Goal: Task Accomplishment & Management: Complete application form

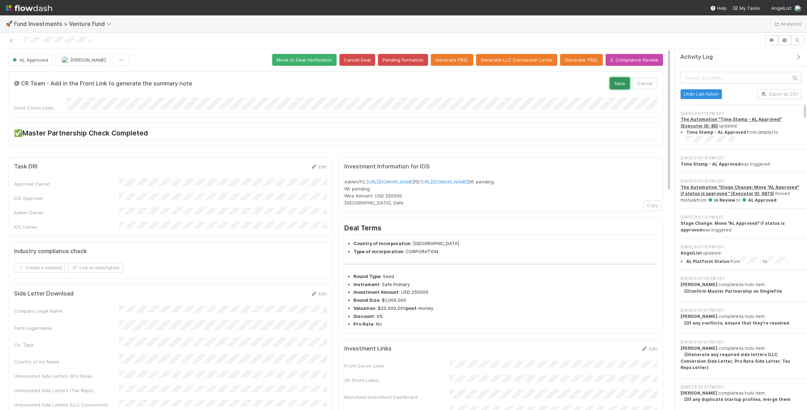
click at [621, 78] on button "Save" at bounding box center [620, 83] width 20 height 12
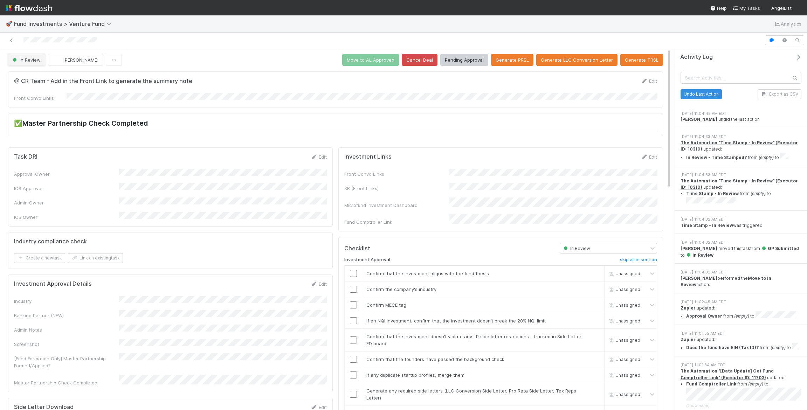
click at [32, 60] on span "In Review" at bounding box center [25, 60] width 29 height 6
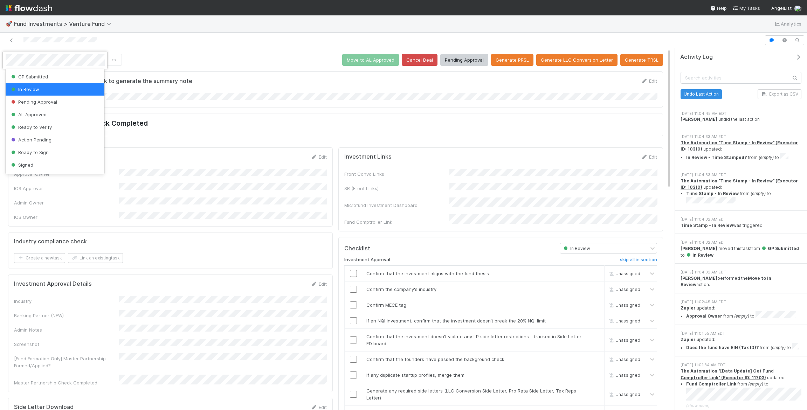
click at [769, 228] on div at bounding box center [403, 205] width 807 height 410
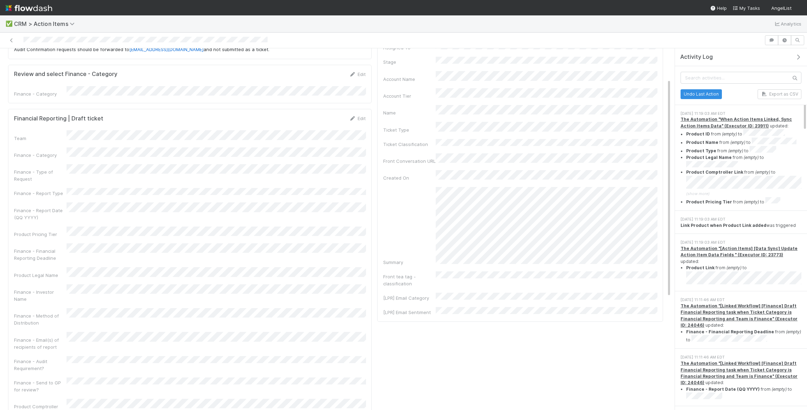
scroll to position [50, 0]
click at [361, 116] on link "Edit" at bounding box center [357, 119] width 16 height 6
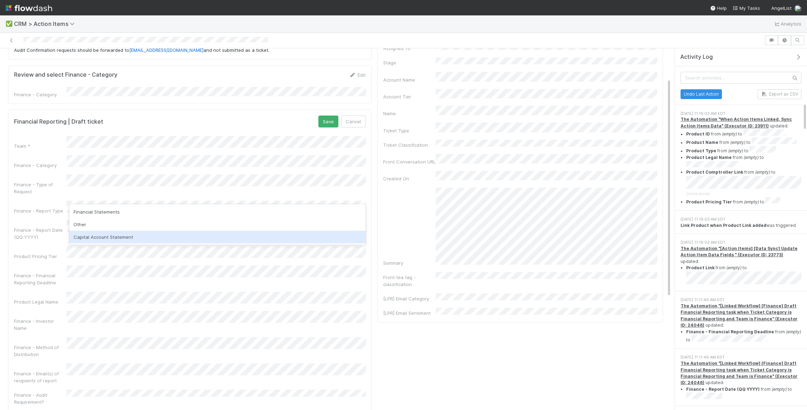
click at [181, 236] on div "Capital Account Statement" at bounding box center [217, 237] width 297 height 13
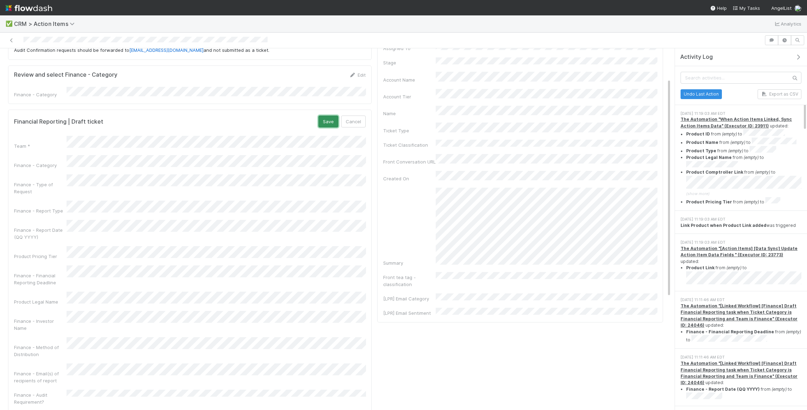
click at [323, 122] on button "Save" at bounding box center [329, 122] width 20 height 12
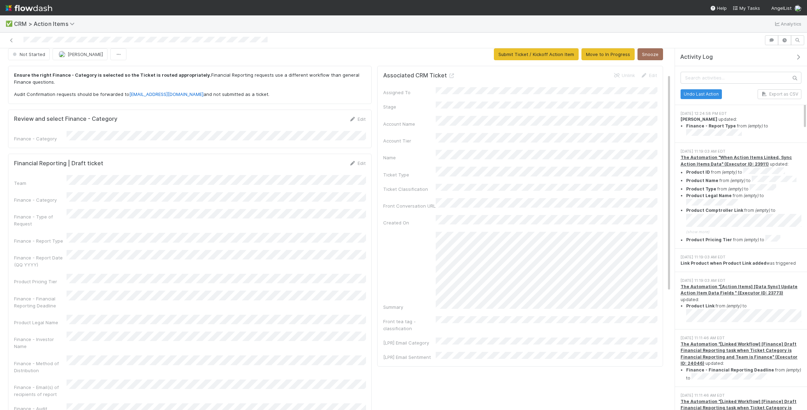
scroll to position [0, 0]
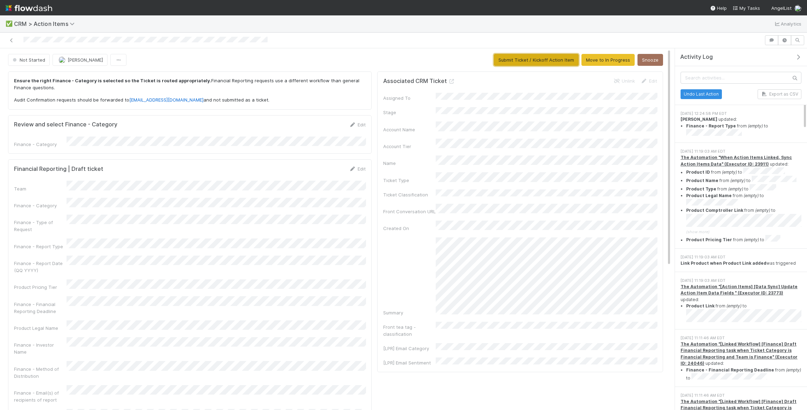
click at [507, 62] on button "Submit Ticket / Kickoff Action Item" at bounding box center [536, 60] width 85 height 12
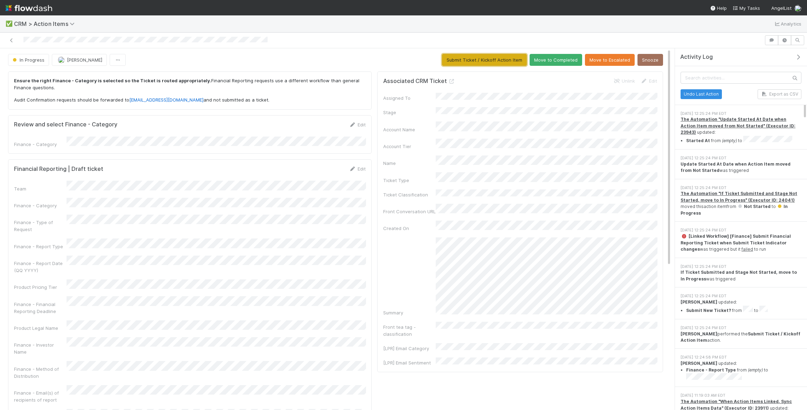
click at [485, 55] on button "Submit Ticket / Kickoff Action Item" at bounding box center [484, 60] width 85 height 12
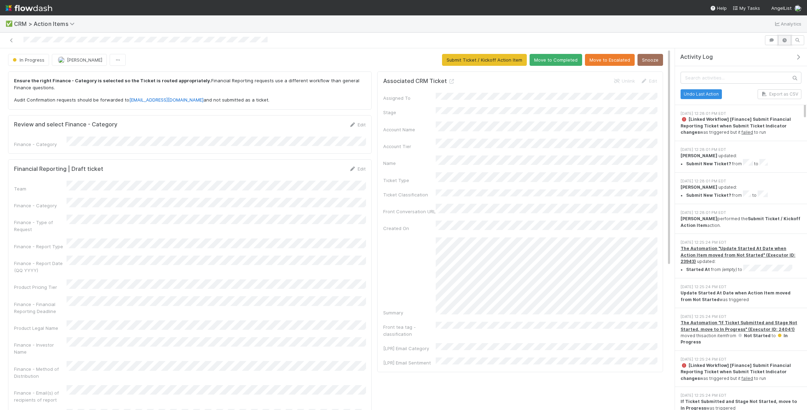
click at [788, 40] on icon "button" at bounding box center [785, 40] width 7 height 4
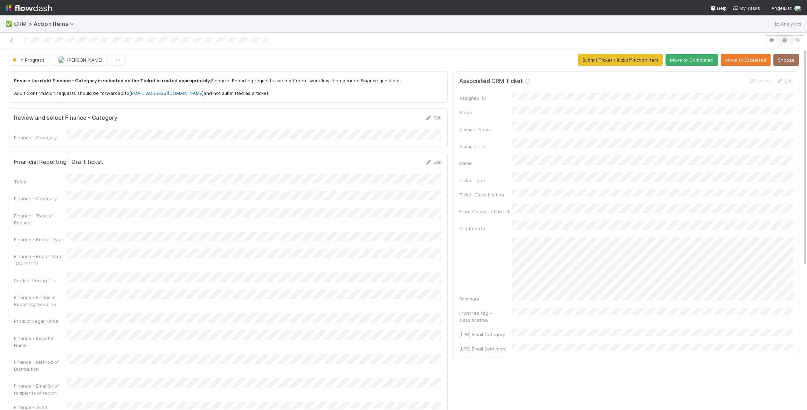
click at [788, 40] on icon "button" at bounding box center [785, 40] width 7 height 4
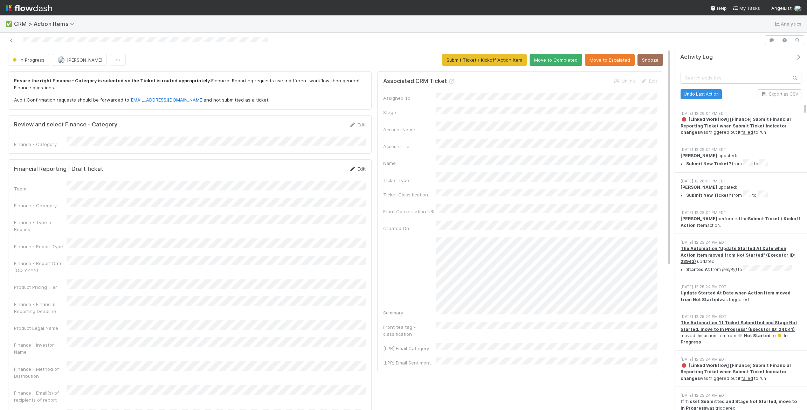
click at [363, 166] on link "Edit" at bounding box center [357, 169] width 16 height 6
click at [326, 165] on button "Save" at bounding box center [329, 171] width 20 height 12
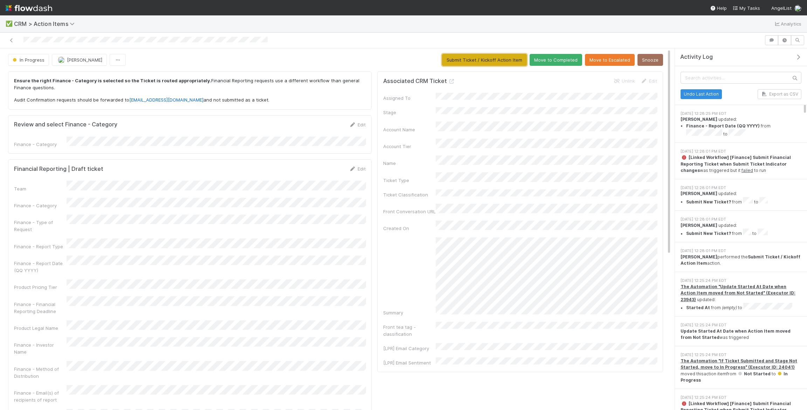
click at [473, 56] on button "Submit Ticket / Kickoff Action Item" at bounding box center [484, 60] width 85 height 12
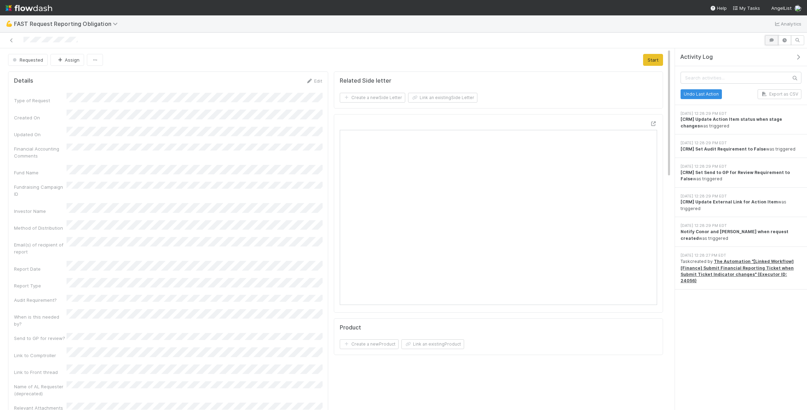
click at [769, 38] on icon "button" at bounding box center [772, 40] width 7 height 4
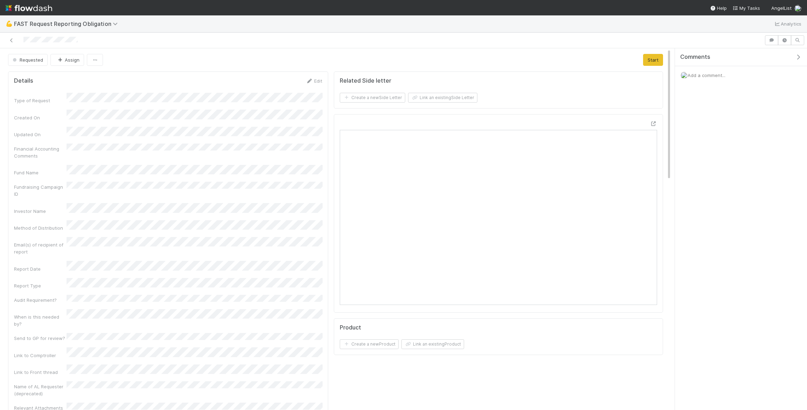
click at [710, 78] on div "Add a comment..." at bounding box center [741, 75] width 132 height 18
click at [709, 76] on span "Add a comment..." at bounding box center [707, 76] width 38 height 6
click at [709, 184] on button "Add Comment" at bounding box center [707, 183] width 41 height 12
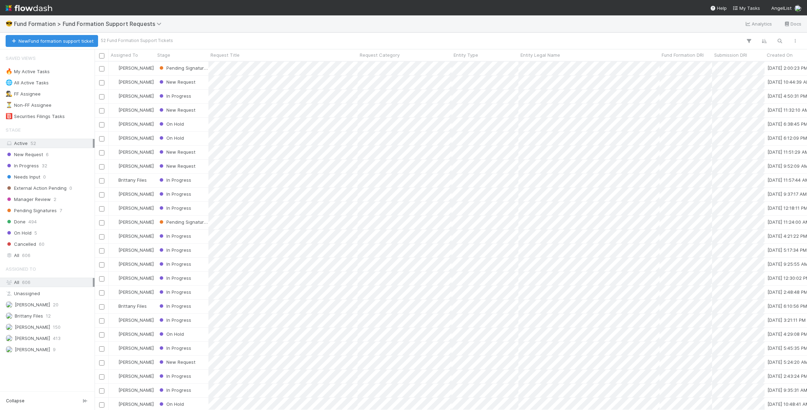
scroll to position [0, 0]
click at [49, 41] on button "New Fund formation support ticket" at bounding box center [52, 41] width 93 height 12
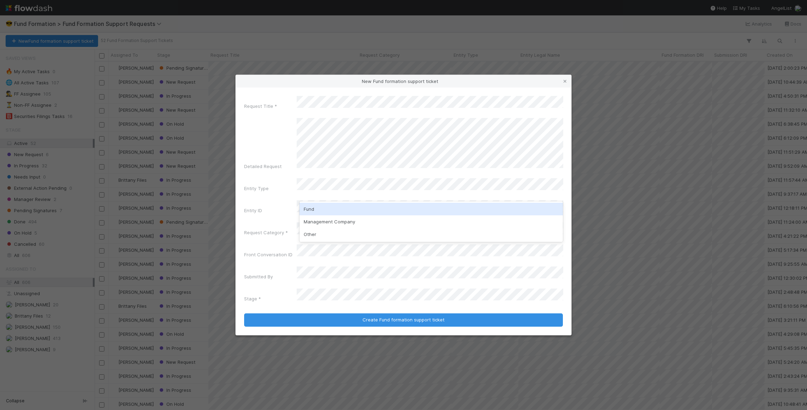
click at [353, 209] on div "Fund" at bounding box center [432, 209] width 264 height 13
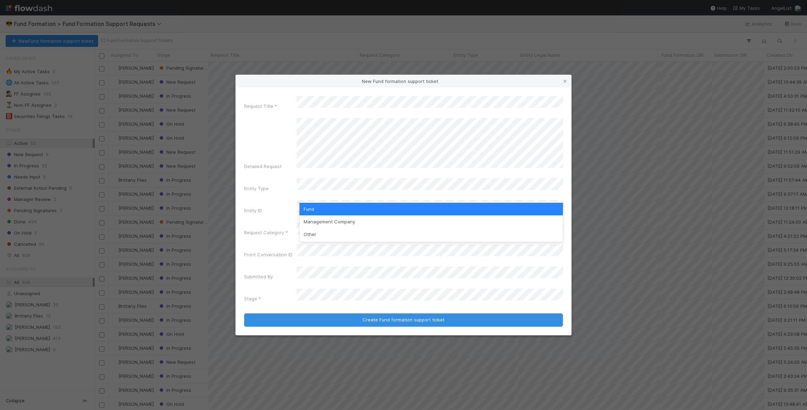
click at [267, 185] on div "Request Title * Detailed Request Entity Type Entity ID Request Category * Front…" at bounding box center [403, 200] width 319 height 209
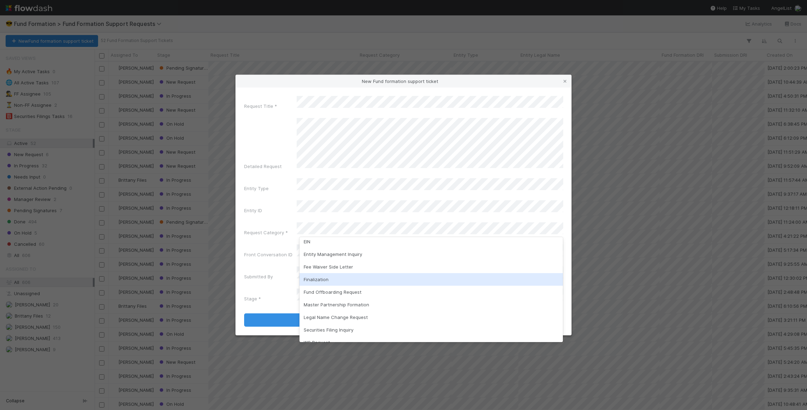
scroll to position [29, 0]
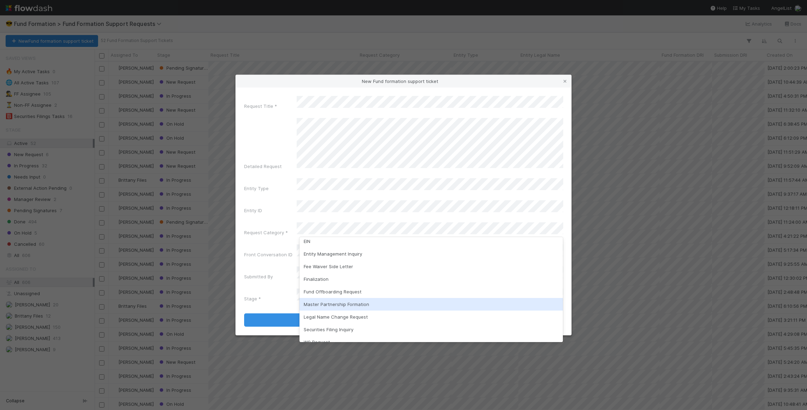
click at [355, 303] on div "Master Partnership Formation" at bounding box center [432, 304] width 264 height 13
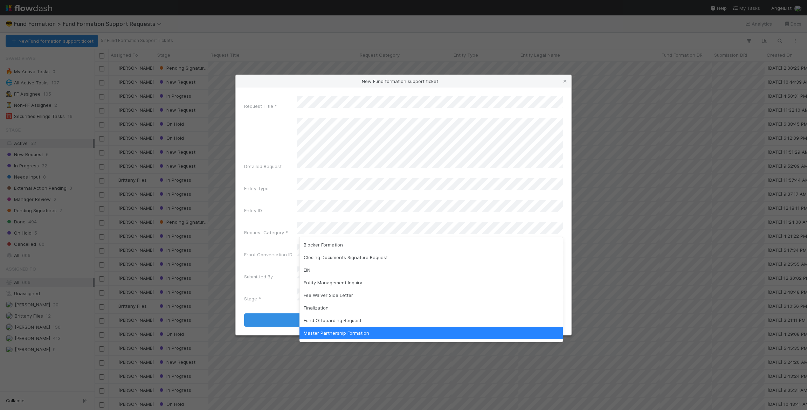
scroll to position [1, 0]
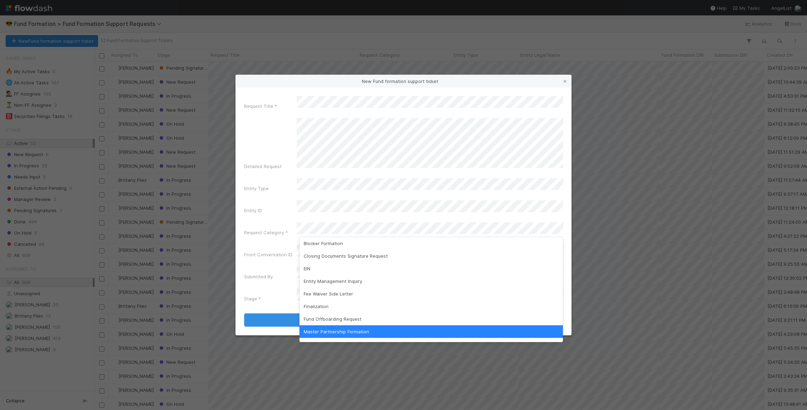
click at [267, 273] on label"] "Submitted By" at bounding box center [258, 276] width 29 height 7
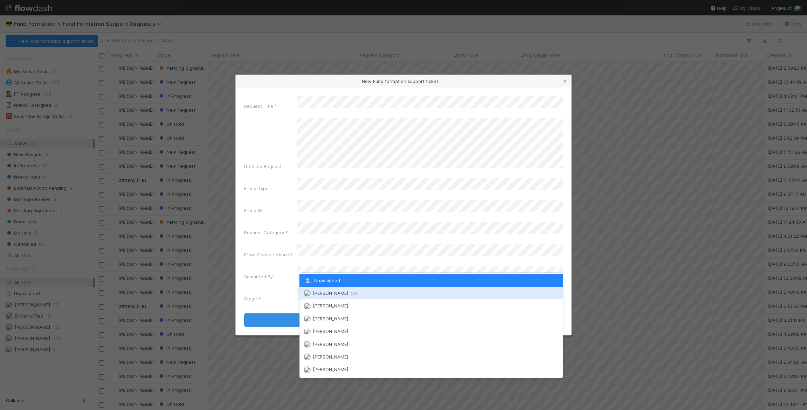
click at [351, 292] on span "you" at bounding box center [355, 294] width 8 height 6
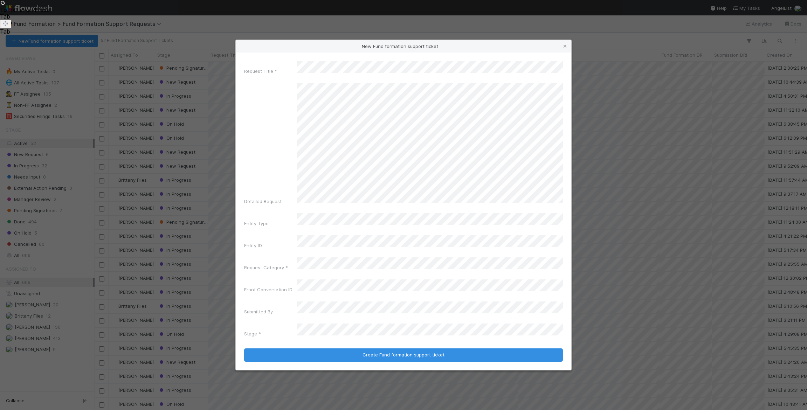
scroll to position [0, 0]
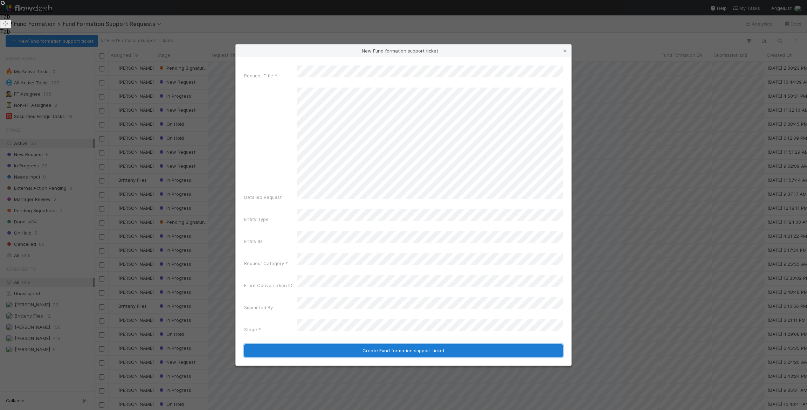
click at [355, 344] on button "Create Fund formation support ticket" at bounding box center [403, 350] width 319 height 13
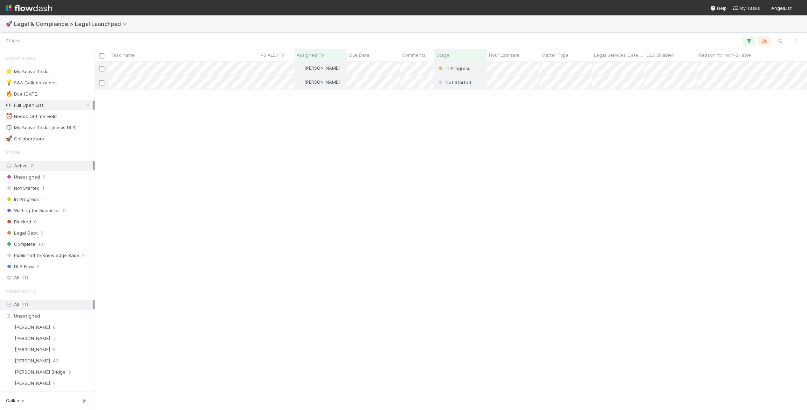
scroll to position [349, 713]
click at [70, 243] on div "Complete 107" at bounding box center [49, 244] width 87 height 9
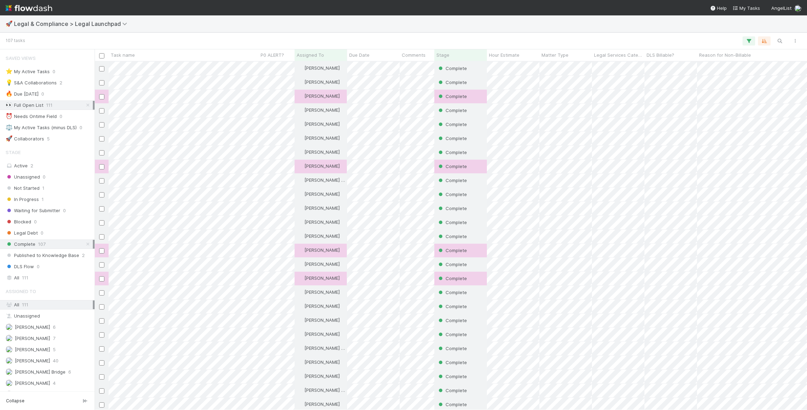
scroll to position [349, 713]
